Goal: Task Accomplishment & Management: Use online tool/utility

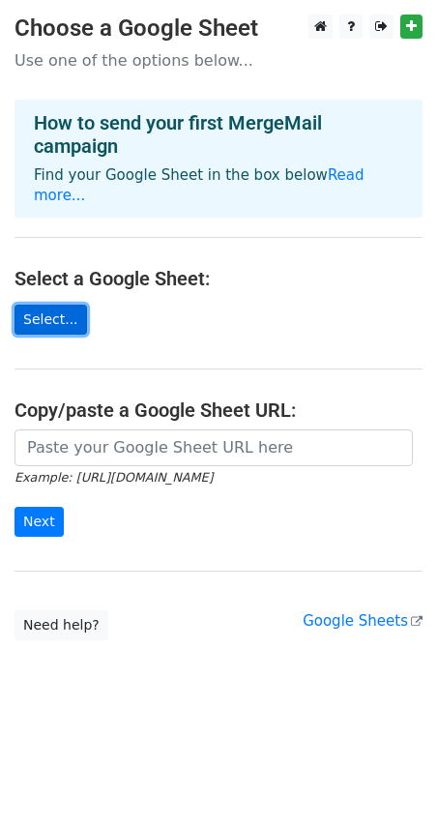
click at [41, 305] on link "Select..." at bounding box center [51, 320] width 73 height 30
click at [53, 305] on link "Select..." at bounding box center [51, 320] width 73 height 30
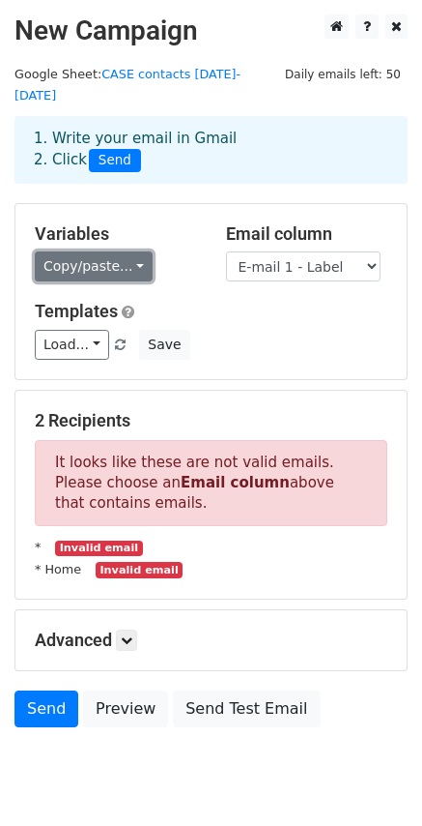
click at [131, 251] on link "Copy/paste..." at bounding box center [94, 266] width 118 height 30
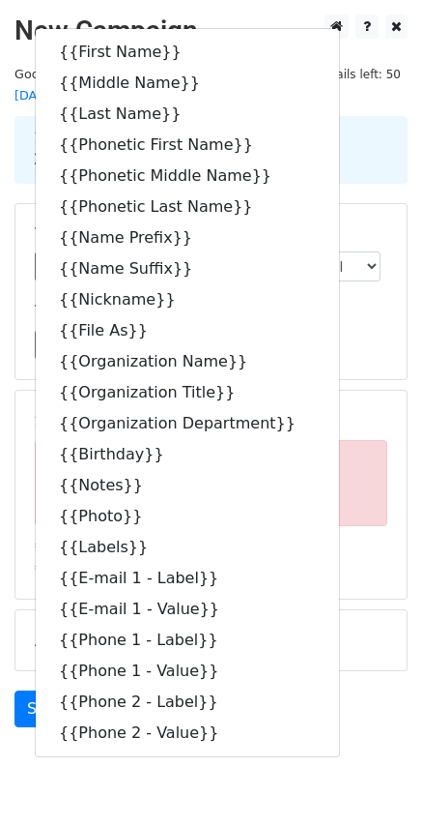
click at [329, 305] on div "Templates Load... No templates saved Save" at bounding box center [211, 330] width 382 height 59
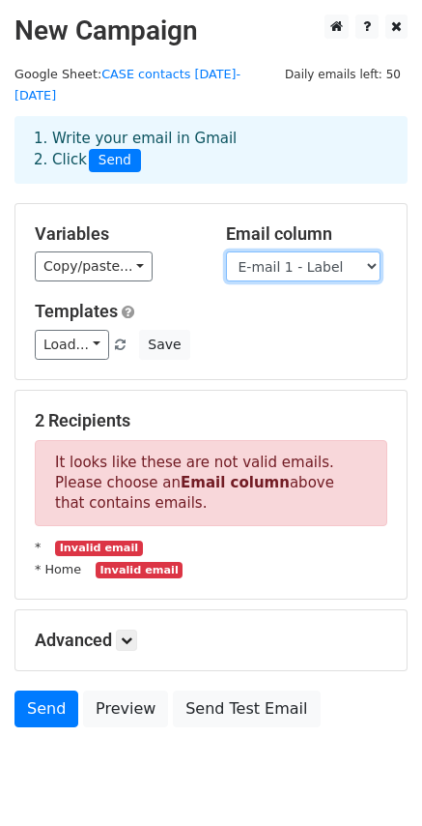
click at [364, 251] on select "First Name Middle Name Last Name Phonetic First Name Phonetic Middle Name Phone…" at bounding box center [303, 266] width 155 height 30
select select "E-mail 1 - Value"
click at [226, 251] on select "First Name Middle Name Last Name Phonetic First Name Phonetic Middle Name Phone…" at bounding box center [303, 266] width 155 height 30
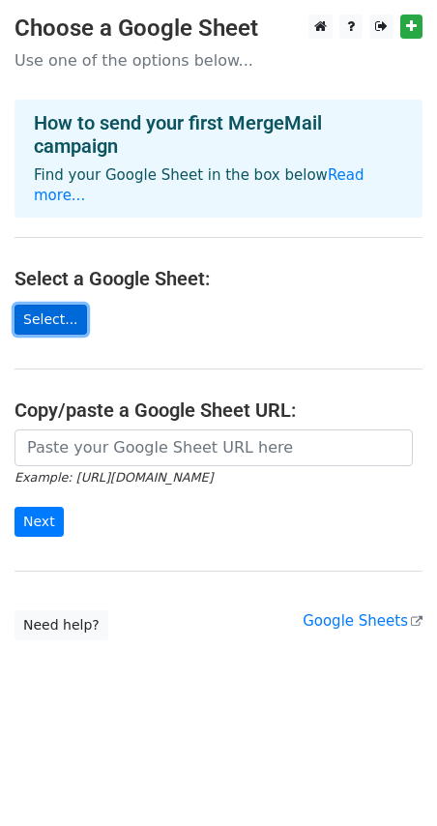
click at [61, 305] on link "Select..." at bounding box center [51, 320] width 73 height 30
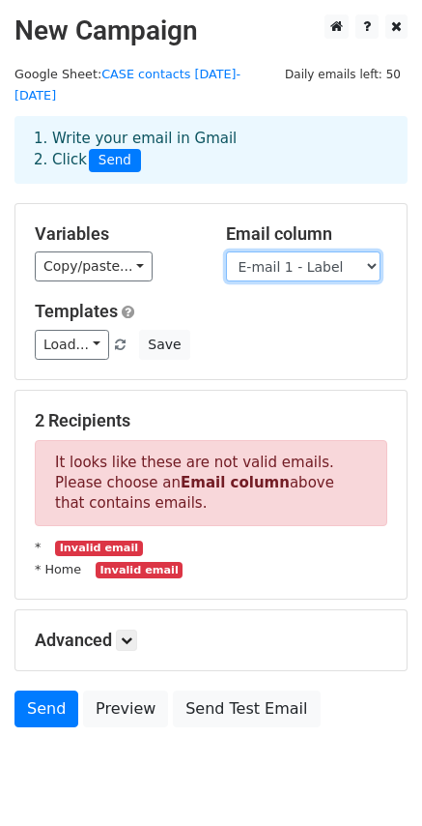
click at [368, 251] on select "First Name Middle Name Last Name Phonetic First Name Phonetic Middle Name Phone…" at bounding box center [303, 266] width 155 height 30
select select "E-mail 1 - Value"
click at [226, 251] on select "First Name Middle Name Last Name Phonetic First Name Phonetic Middle Name Phone…" at bounding box center [303, 266] width 155 height 30
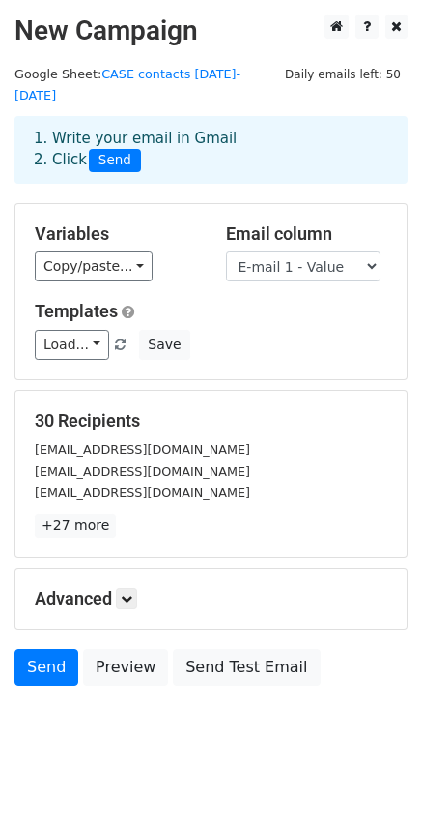
click at [252, 330] on div "Load... No templates saved Save" at bounding box center [211, 345] width 382 height 30
click at [290, 330] on div "Load... No templates saved Save" at bounding box center [211, 345] width 382 height 30
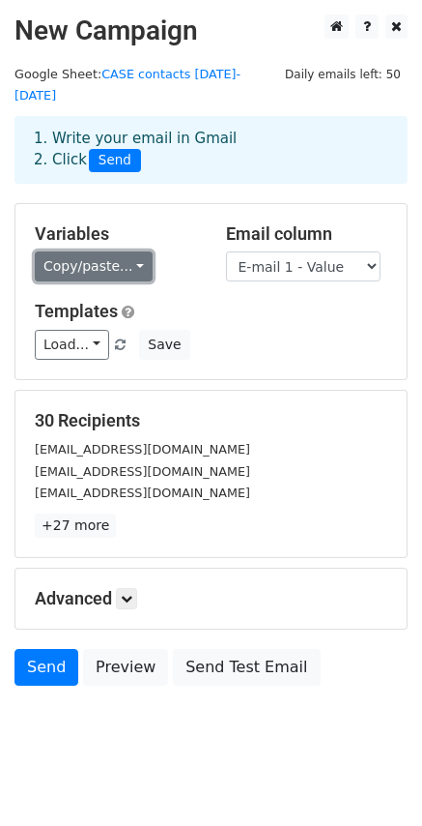
click at [131, 251] on link "Copy/paste..." at bounding box center [94, 266] width 118 height 30
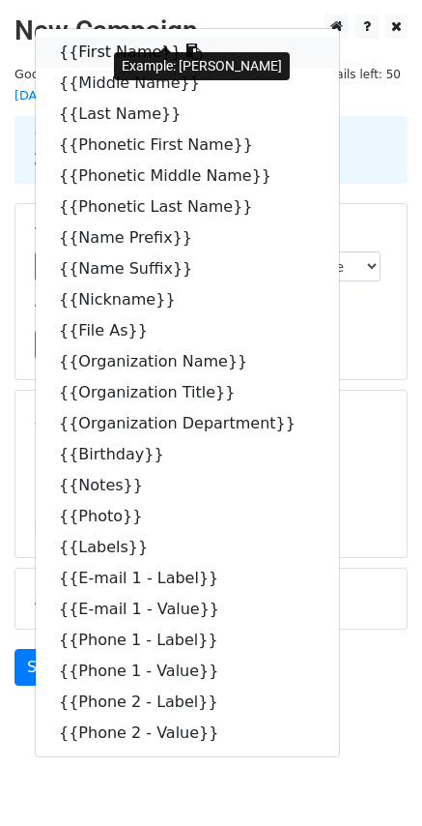
click at [118, 37] on link "{{First Name}}" at bounding box center [188, 52] width 304 height 31
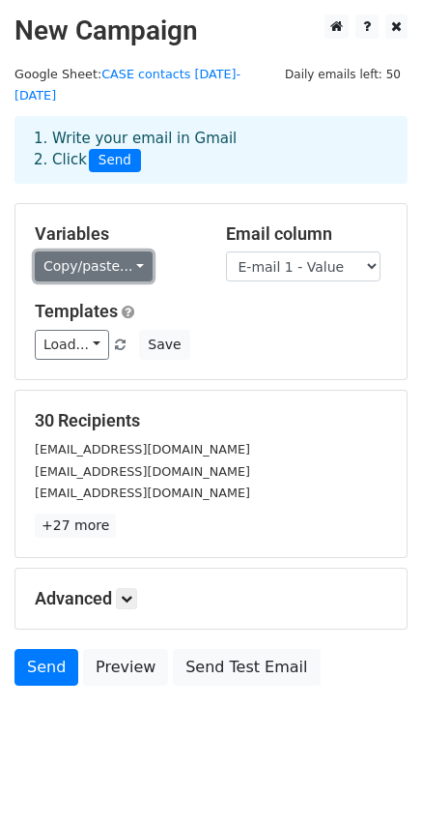
click at [130, 251] on link "Copy/paste..." at bounding box center [94, 266] width 118 height 30
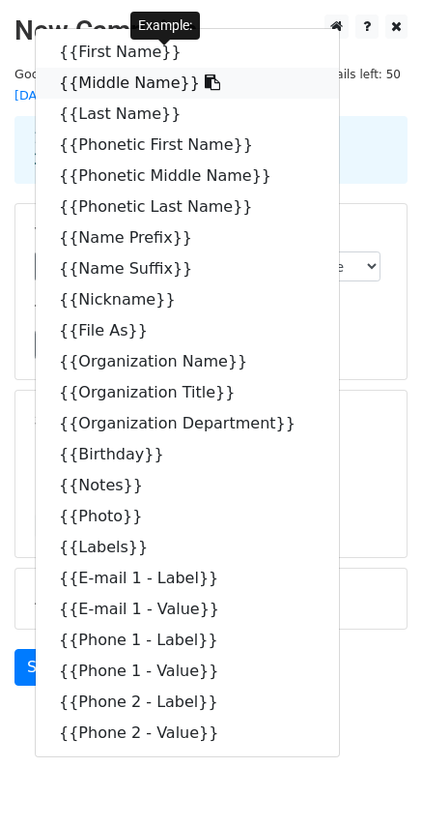
click at [101, 68] on link "{{Middle Name}}" at bounding box center [188, 83] width 304 height 31
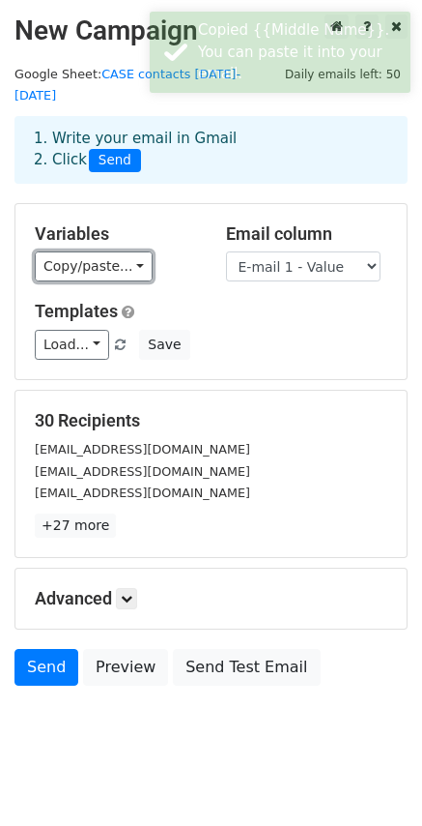
click at [108, 251] on link "Copy/paste..." at bounding box center [94, 266] width 118 height 30
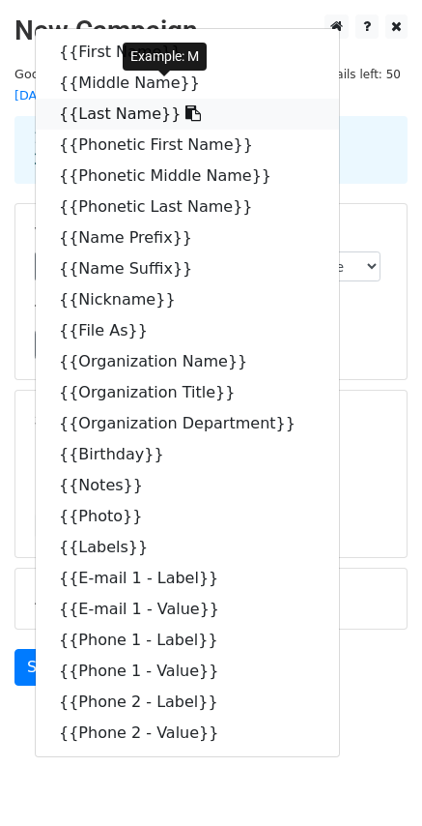
click at [112, 99] on link "{{Last Name}}" at bounding box center [188, 114] width 304 height 31
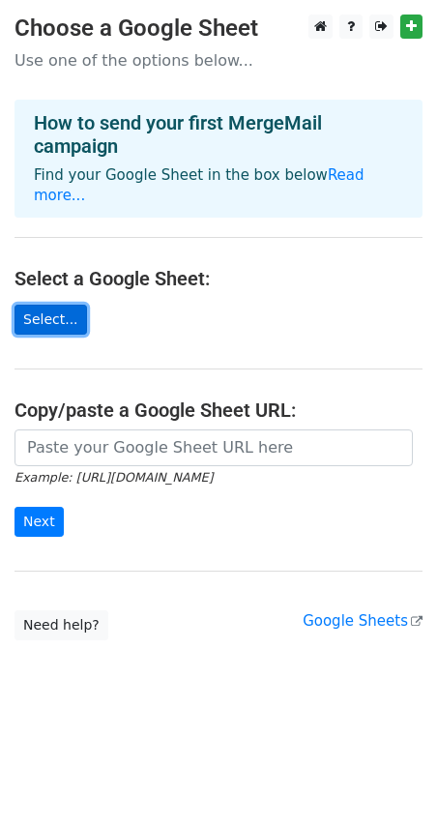
click at [52, 305] on link "Select..." at bounding box center [51, 320] width 73 height 30
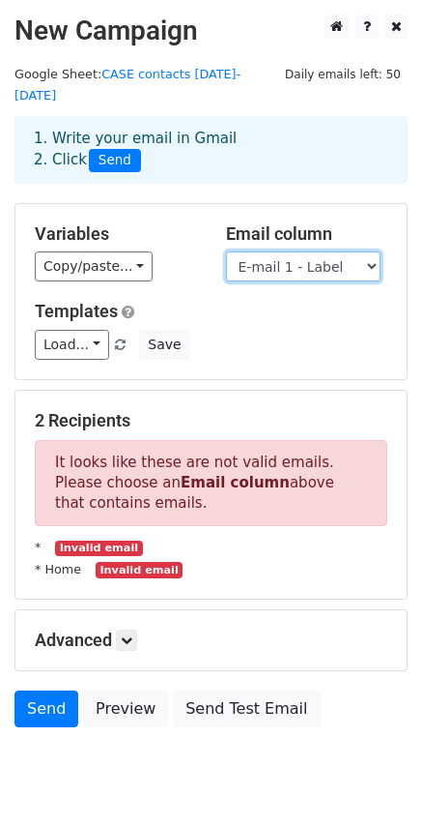
click at [309, 252] on select "First Name Middle Name Last Name Phonetic First Name Phonetic Middle Name Phone…" at bounding box center [303, 266] width 155 height 30
select select "E-mail 1 - Value"
click at [226, 251] on select "First Name Middle Name Last Name Phonetic First Name Phonetic Middle Name Phone…" at bounding box center [303, 266] width 155 height 30
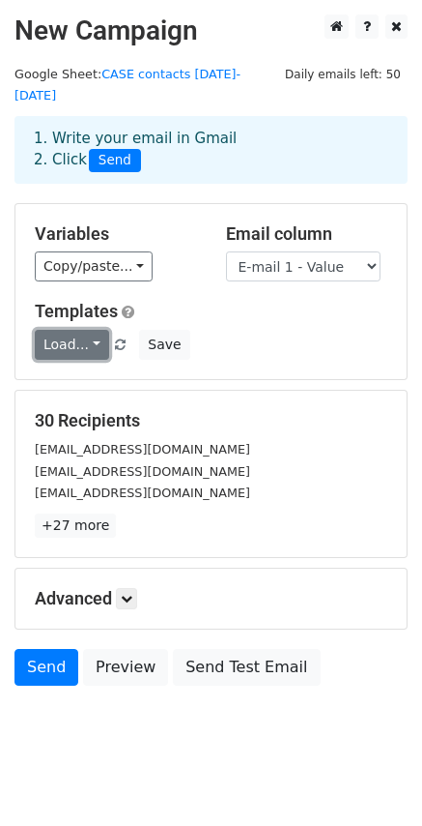
click at [86, 330] on link "Load..." at bounding box center [72, 345] width 74 height 30
click at [89, 330] on link "Load..." at bounding box center [72, 345] width 74 height 30
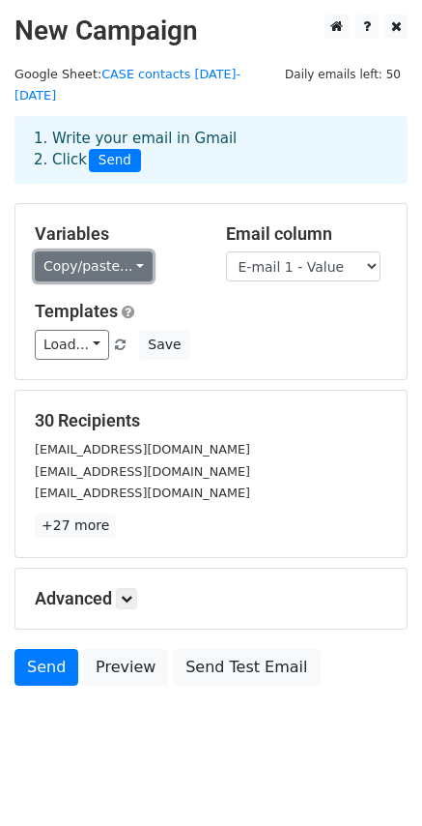
click at [120, 255] on link "Copy/paste..." at bounding box center [94, 266] width 118 height 30
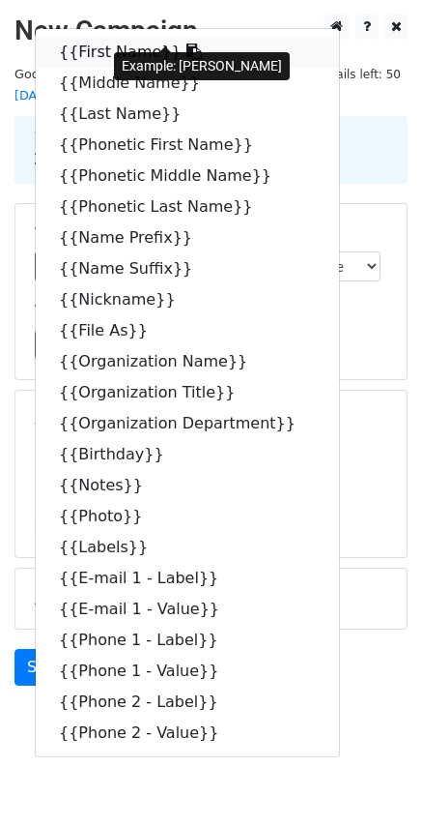
click at [102, 37] on link "{{First Name}}" at bounding box center [188, 52] width 304 height 31
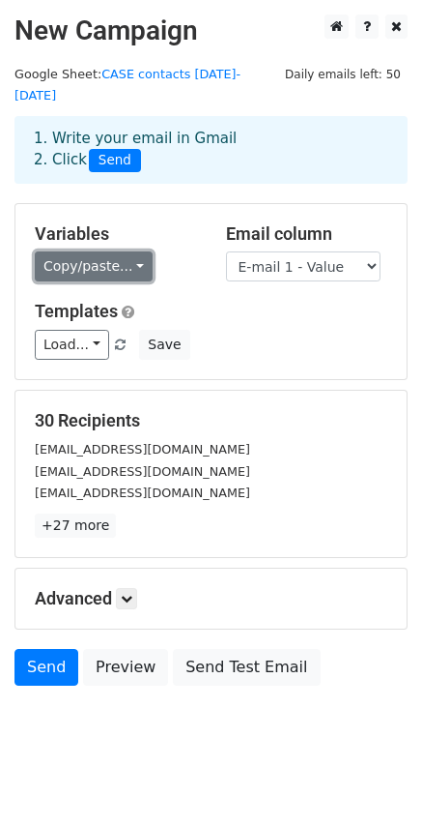
click at [122, 251] on link "Copy/paste..." at bounding box center [94, 266] width 118 height 30
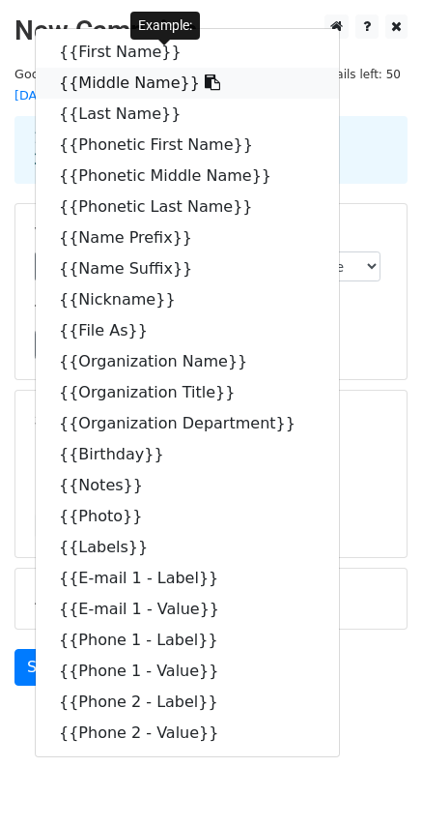
click at [104, 68] on link "{{Middle Name}}" at bounding box center [188, 83] width 304 height 31
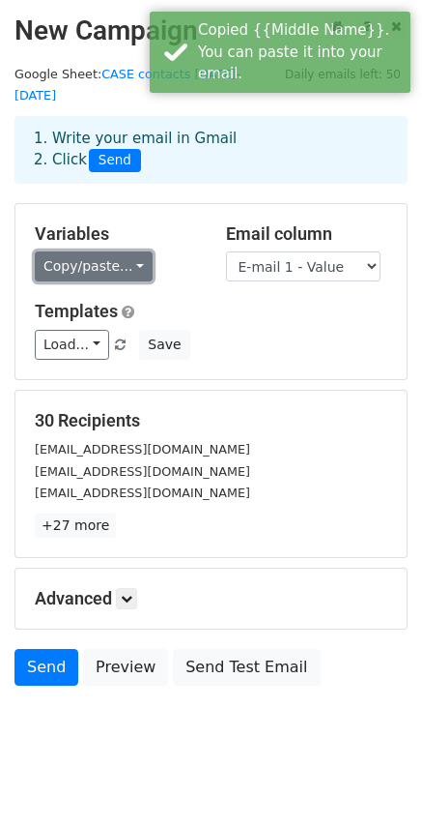
click at [111, 251] on link "Copy/paste..." at bounding box center [94, 266] width 118 height 30
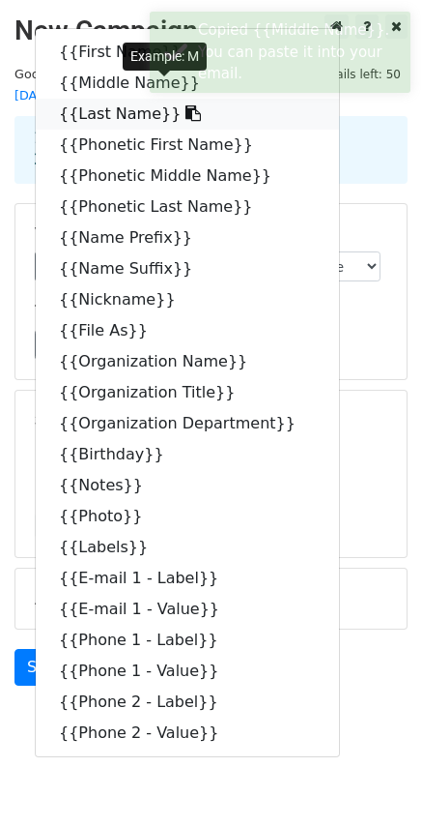
click at [101, 99] on link "{{Last Name}}" at bounding box center [188, 114] width 304 height 31
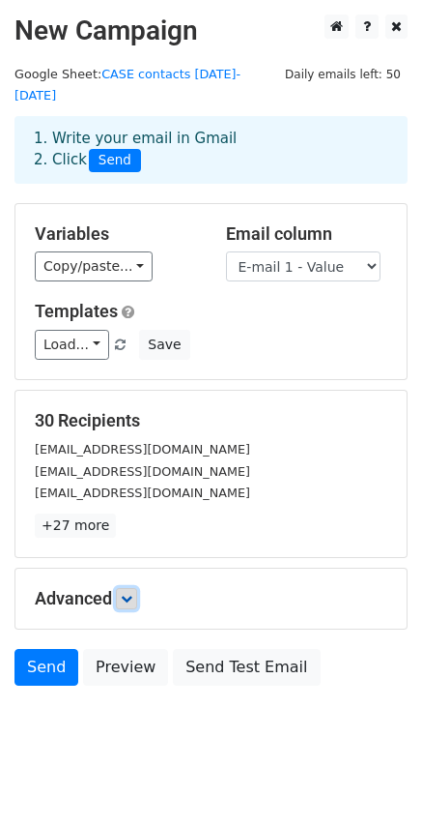
click at [131, 593] on icon at bounding box center [127, 599] width 12 height 12
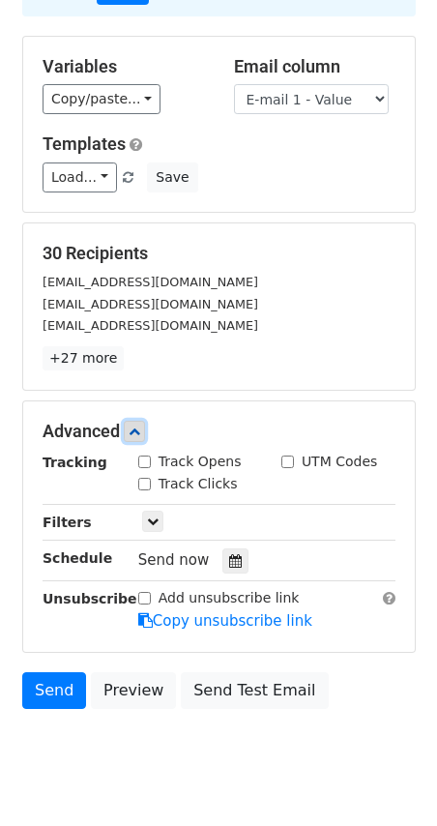
scroll to position [191, 0]
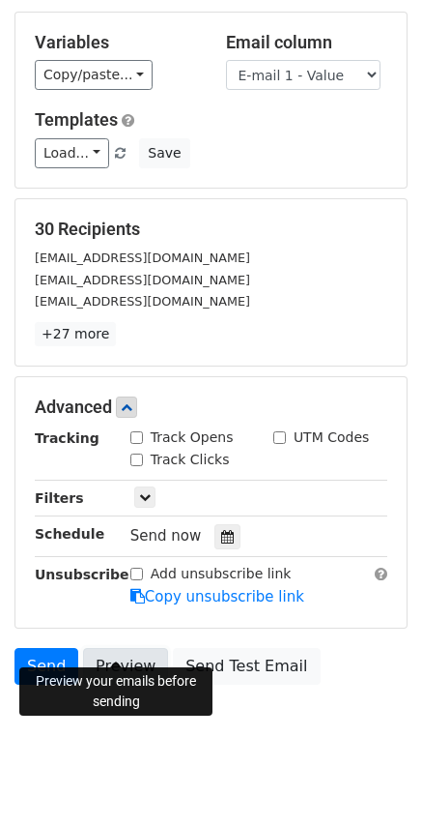
click at [115, 648] on link "Preview" at bounding box center [125, 666] width 85 height 37
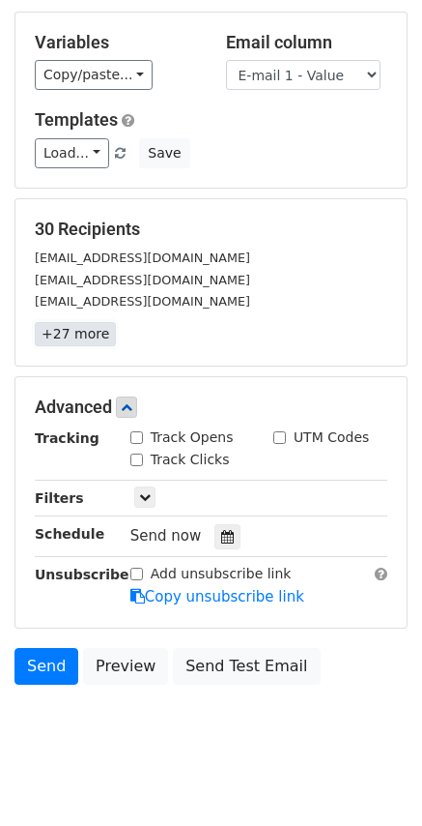
click at [78, 322] on link "+27 more" at bounding box center [75, 334] width 81 height 24
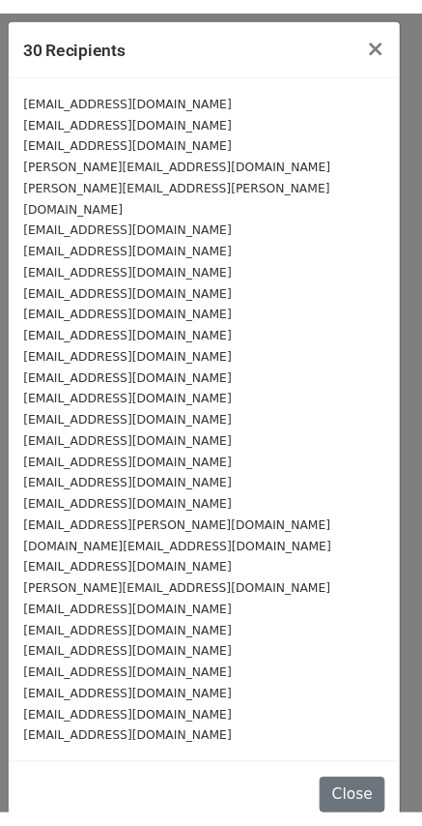
scroll to position [2, 0]
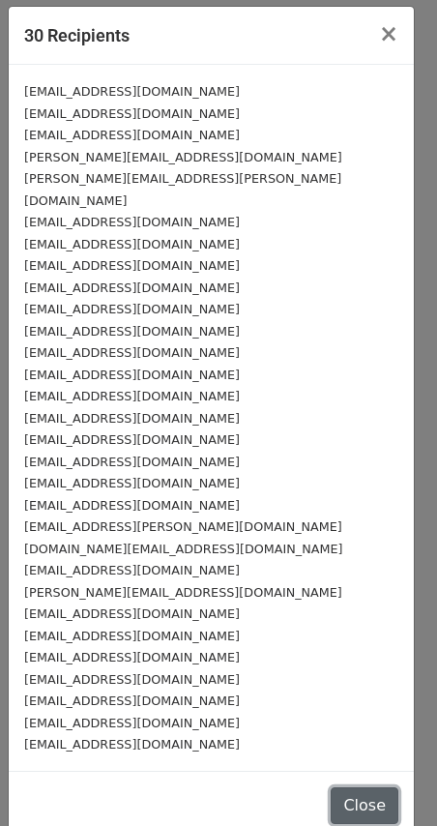
click at [335, 787] on button "Close" at bounding box center [365, 805] width 68 height 37
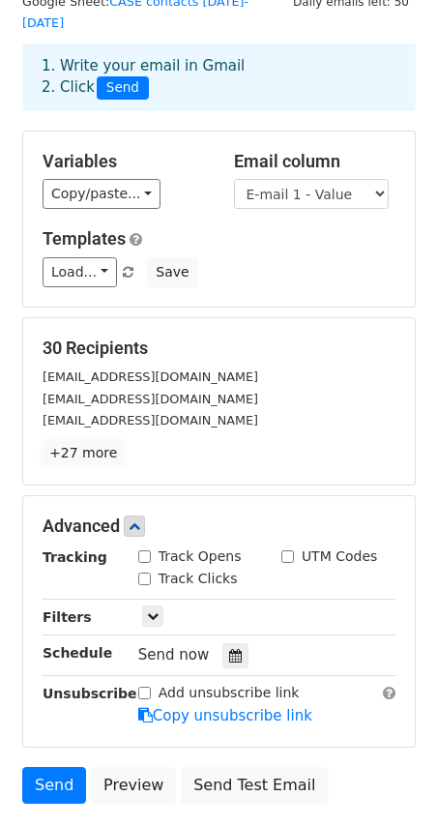
scroll to position [191, 0]
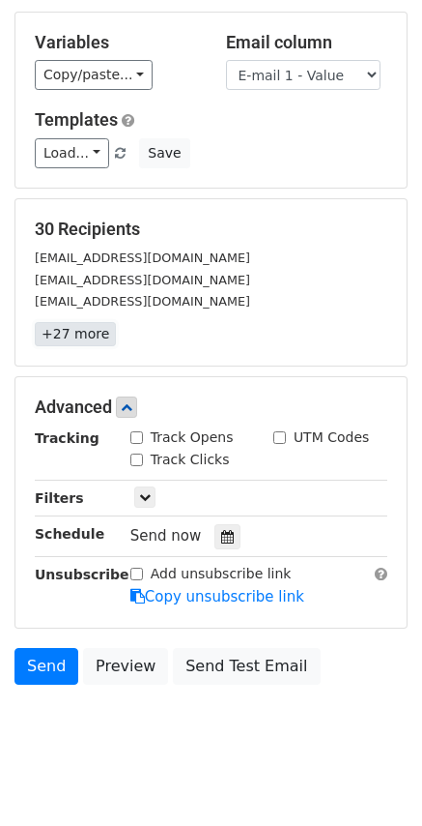
click at [56, 322] on link "+27 more" at bounding box center [75, 334] width 81 height 24
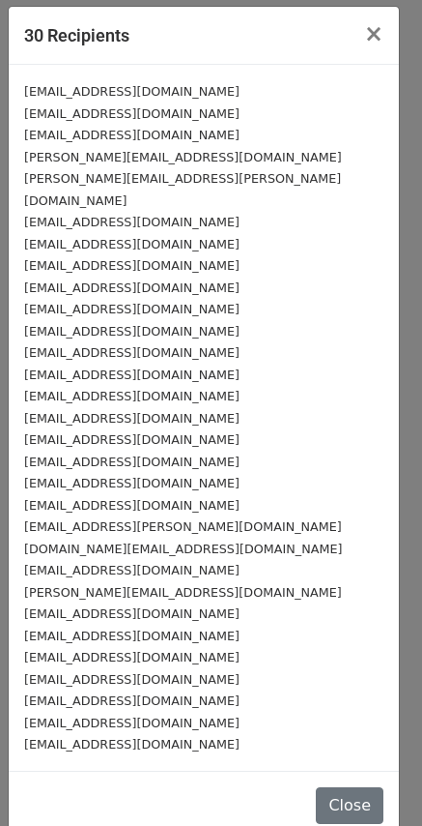
scroll to position [0, 0]
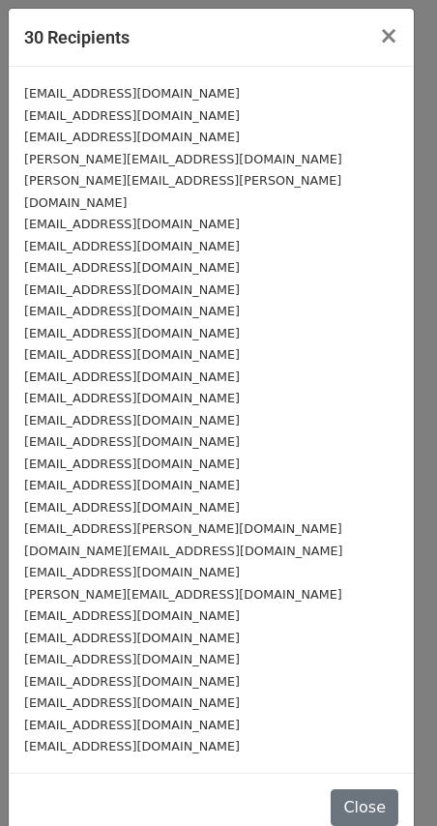
click at [161, 583] on div "sarah.kehler3@gmail.com" at bounding box center [211, 594] width 374 height 22
click at [379, 37] on span "×" at bounding box center [388, 35] width 19 height 27
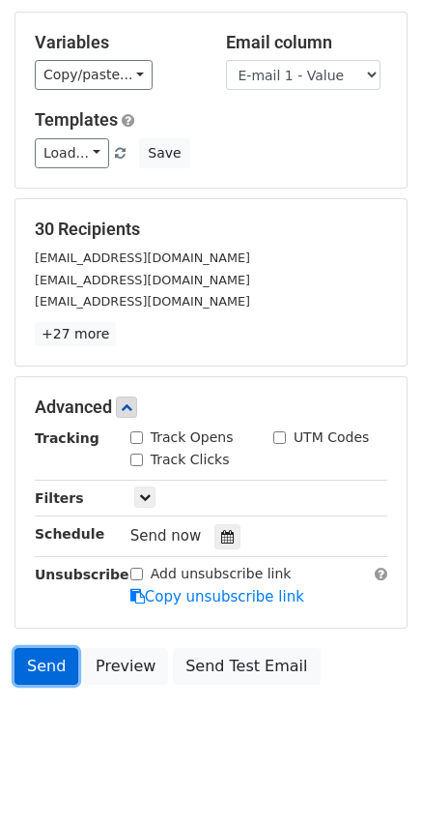
click at [37, 648] on link "Send" at bounding box center [47, 666] width 64 height 37
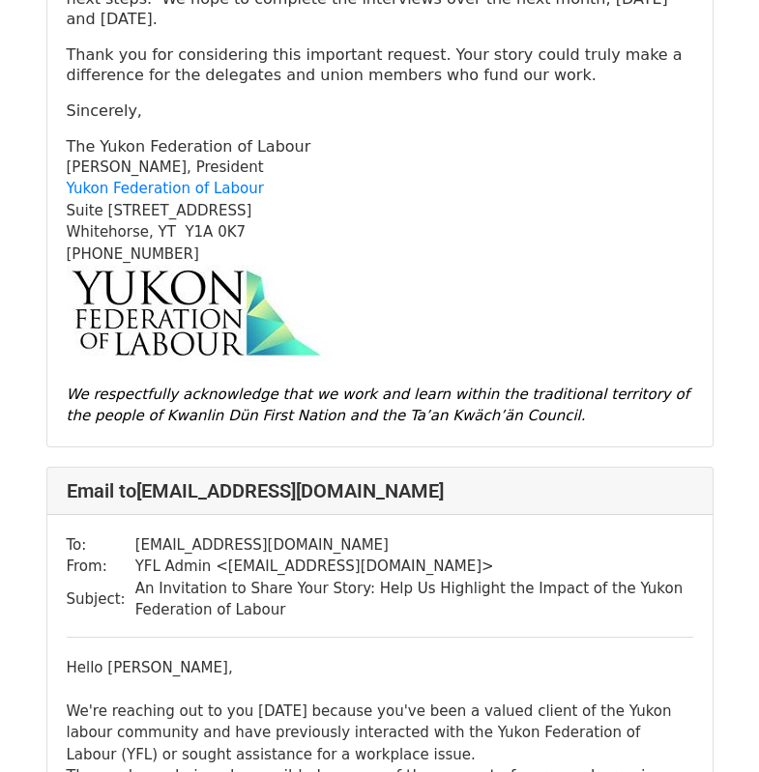
scroll to position [36279, 0]
